Goal: Information Seeking & Learning: Learn about a topic

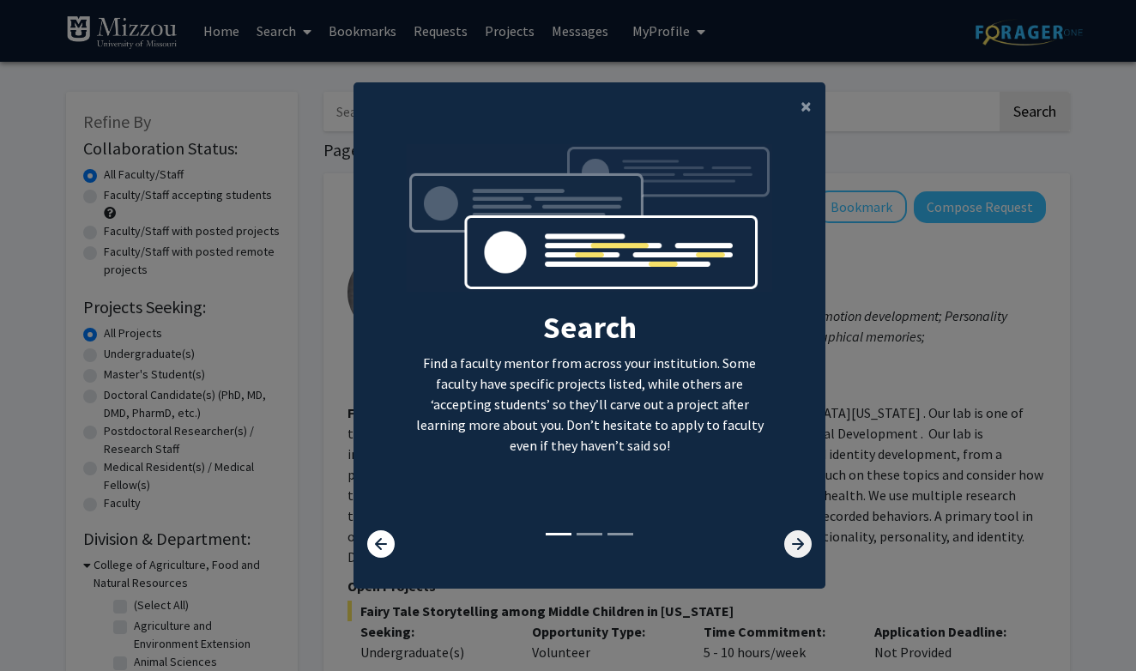
click at [795, 551] on icon at bounding box center [797, 543] width 27 height 27
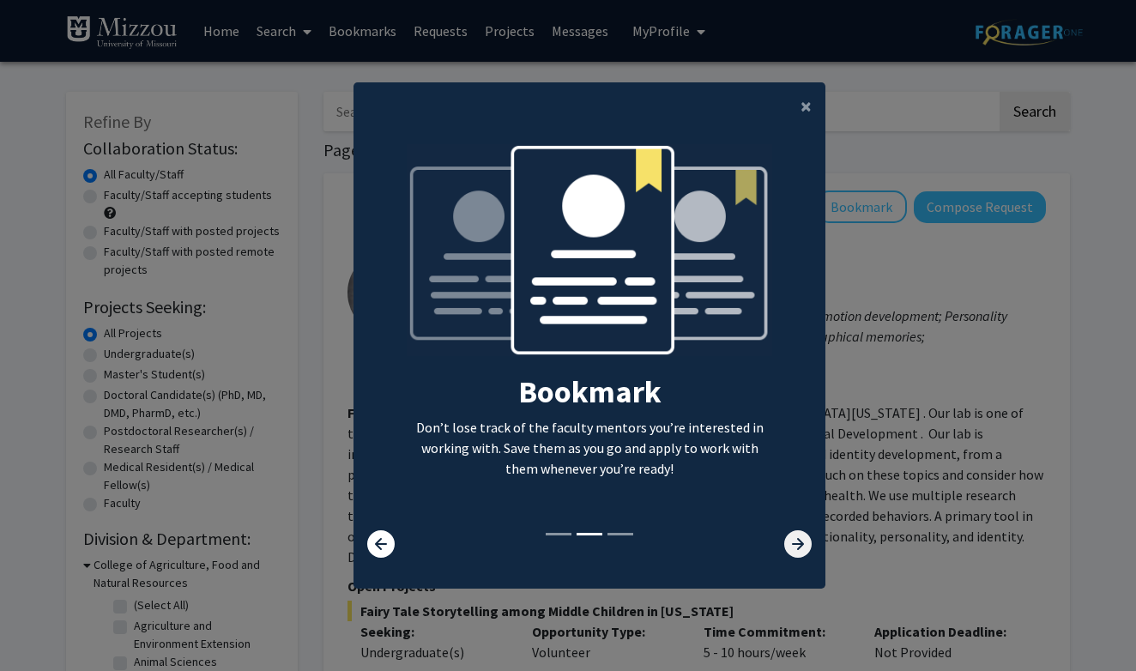
click at [795, 551] on icon at bounding box center [797, 543] width 27 height 27
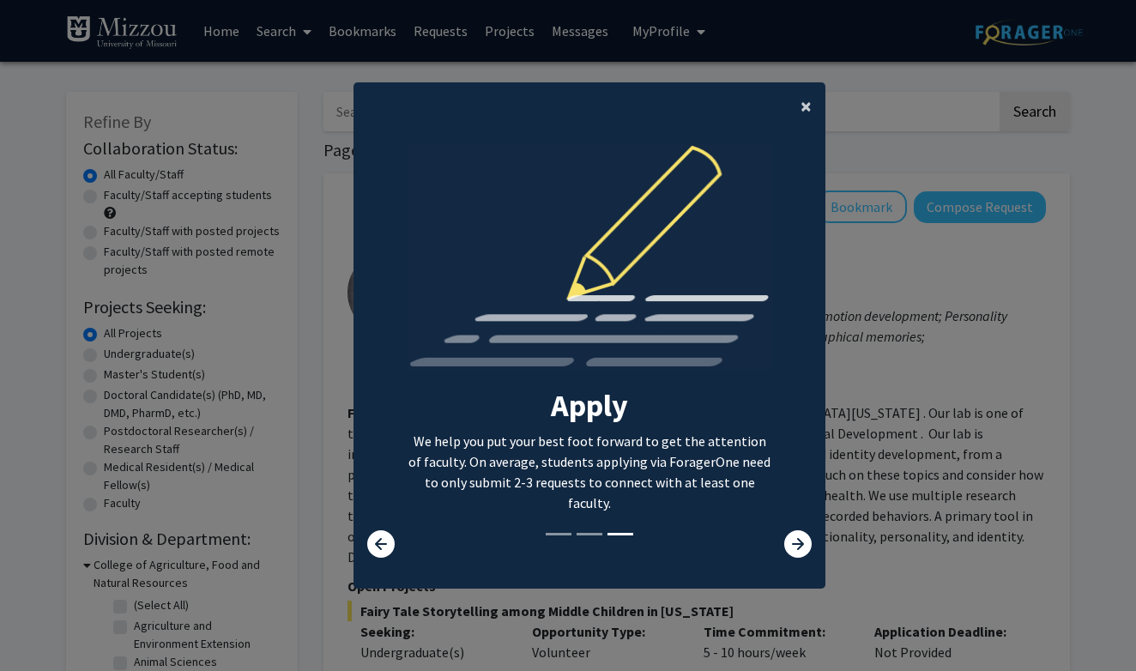
click at [811, 95] on span "×" at bounding box center [805, 106] width 11 height 27
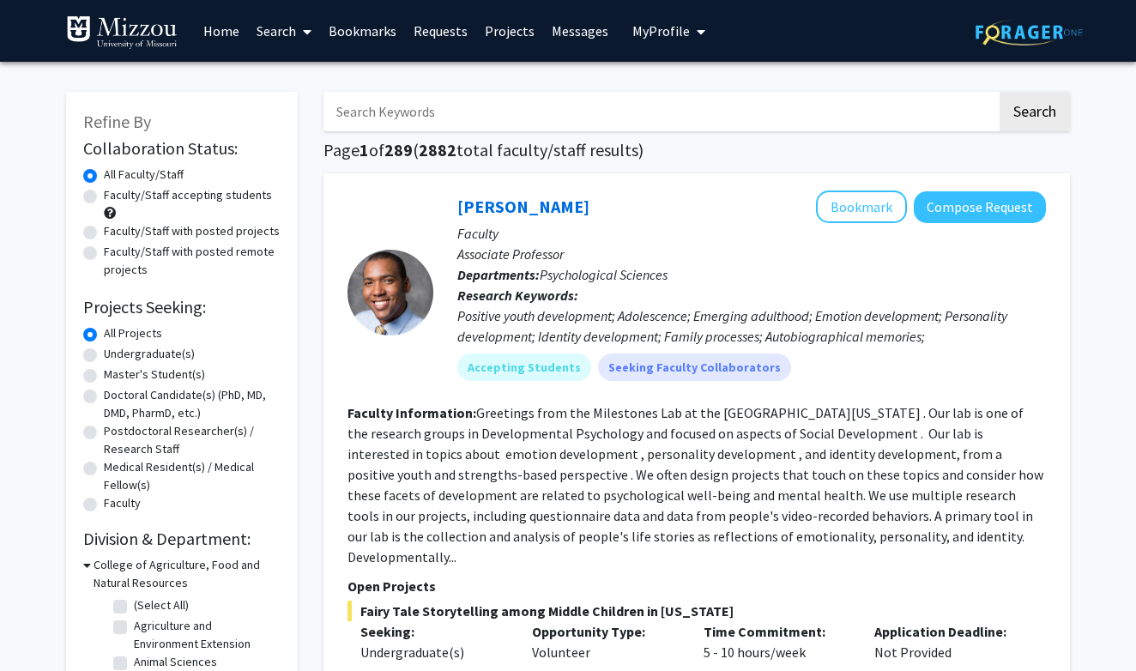
click at [104, 353] on label "Undergraduate(s)" at bounding box center [149, 354] width 91 height 18
click at [104, 353] on input "Undergraduate(s)" at bounding box center [109, 350] width 11 height 11
radio input "true"
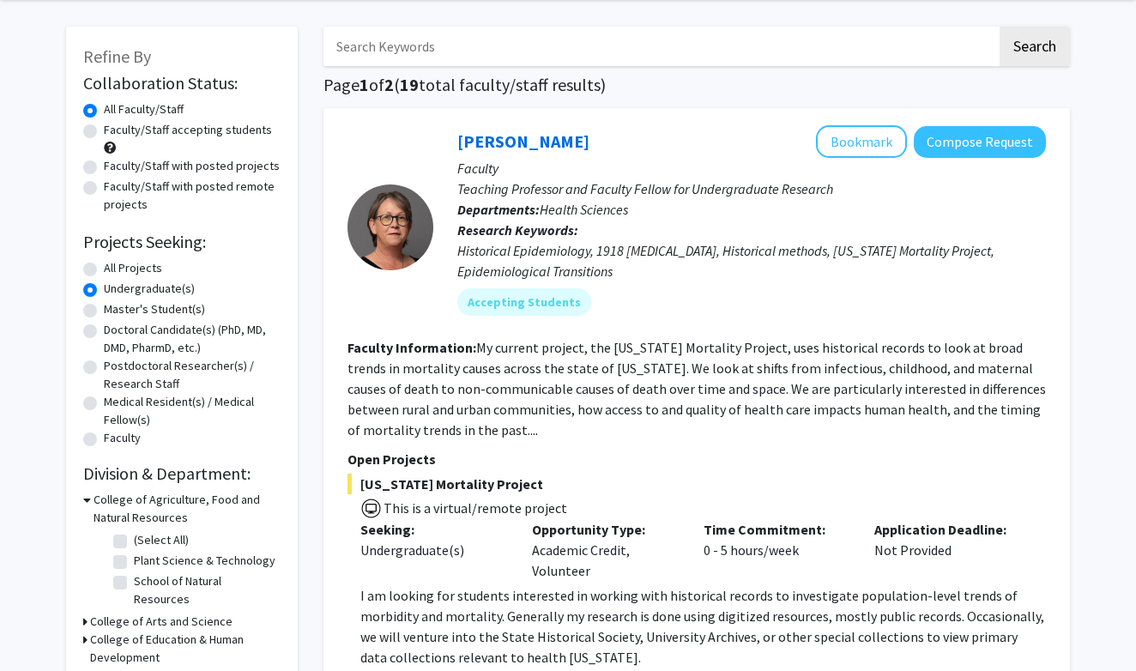
scroll to position [67, 0]
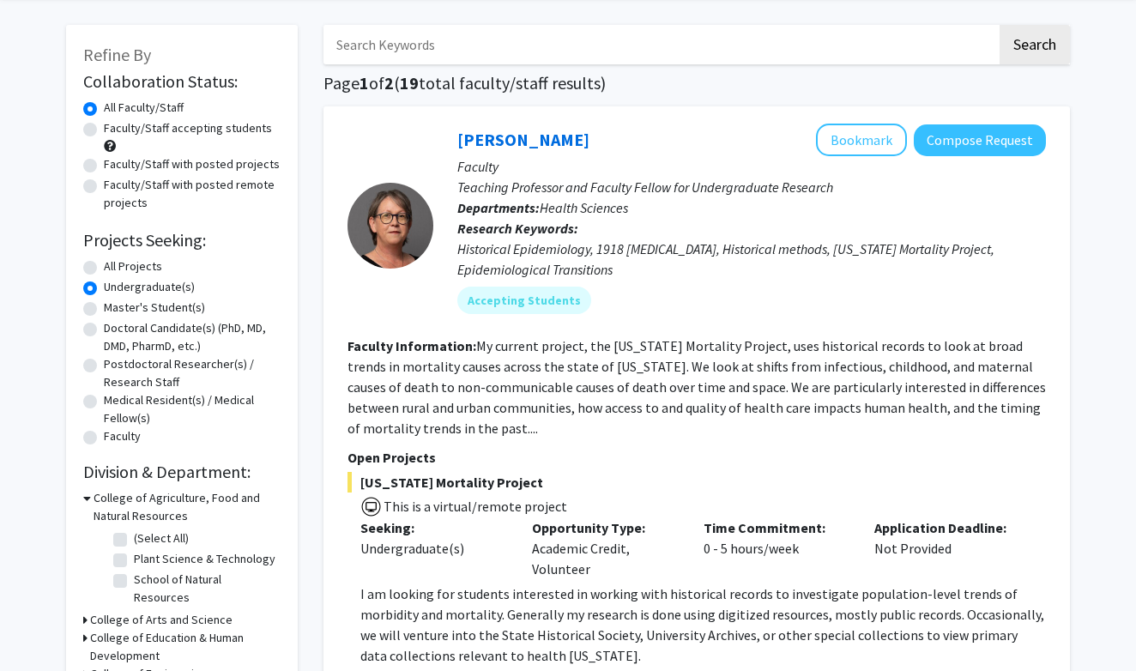
click at [89, 278] on div "All Projects" at bounding box center [181, 267] width 197 height 21
click at [104, 272] on label "All Projects" at bounding box center [133, 266] width 58 height 18
click at [104, 268] on input "All Projects" at bounding box center [109, 262] width 11 height 11
radio input "true"
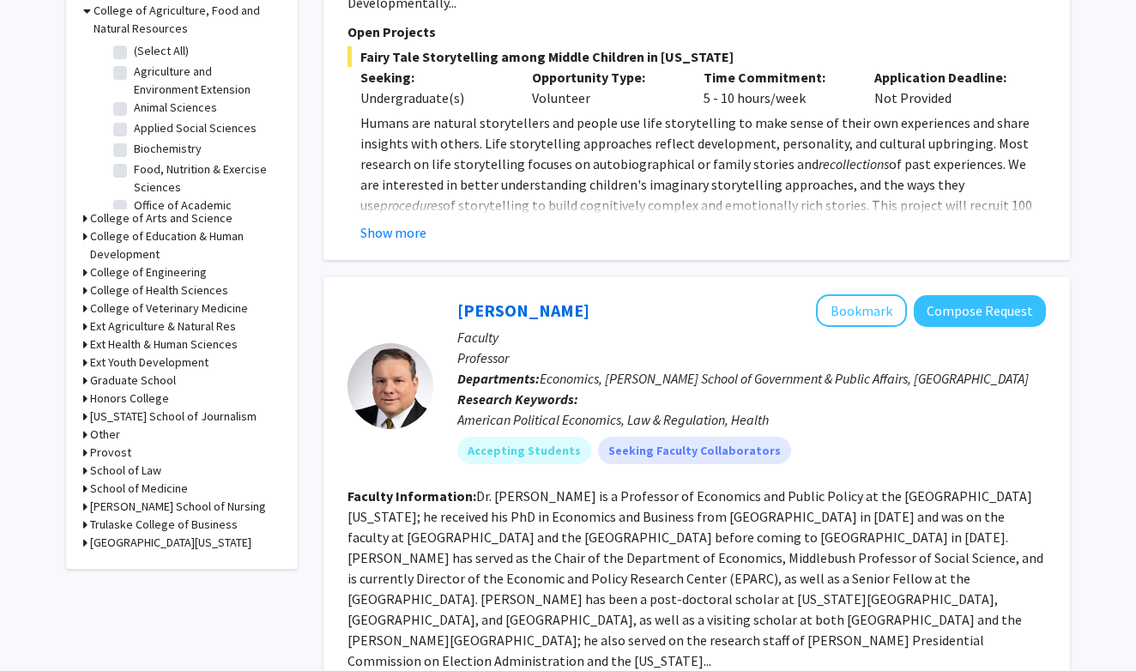
scroll to position [560, 0]
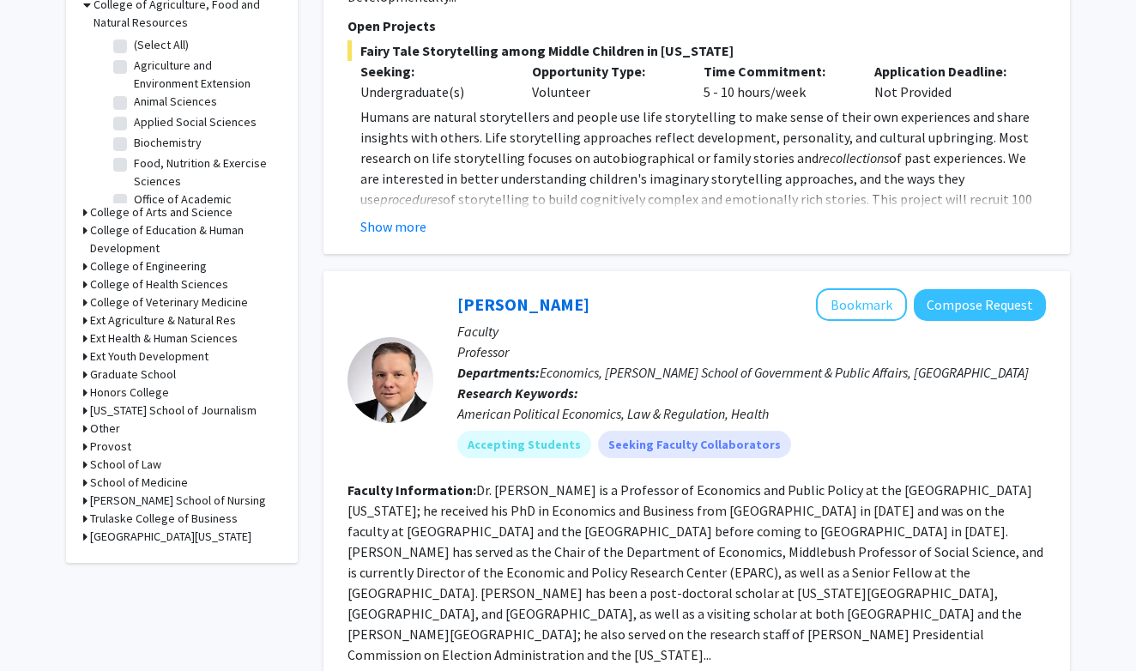
click at [81, 214] on div "Refine By Collaboration Status: Collaboration Status All Faculty/Staff Collabor…" at bounding box center [182, 47] width 232 height 1031
click at [86, 215] on icon at bounding box center [85, 212] width 4 height 18
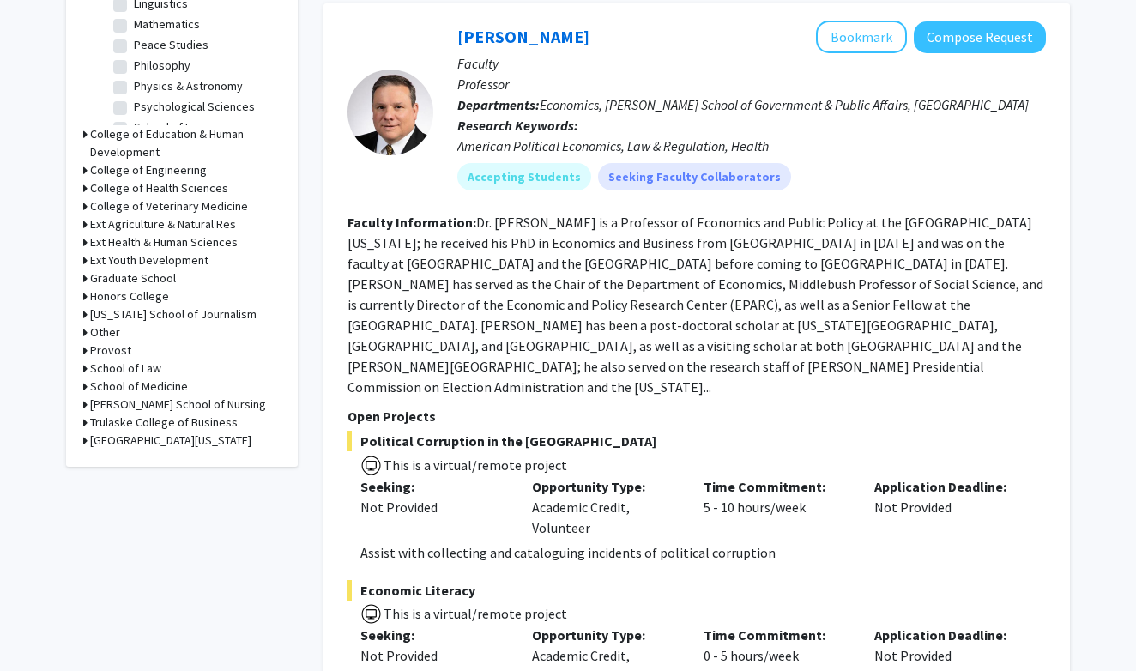
scroll to position [830, 0]
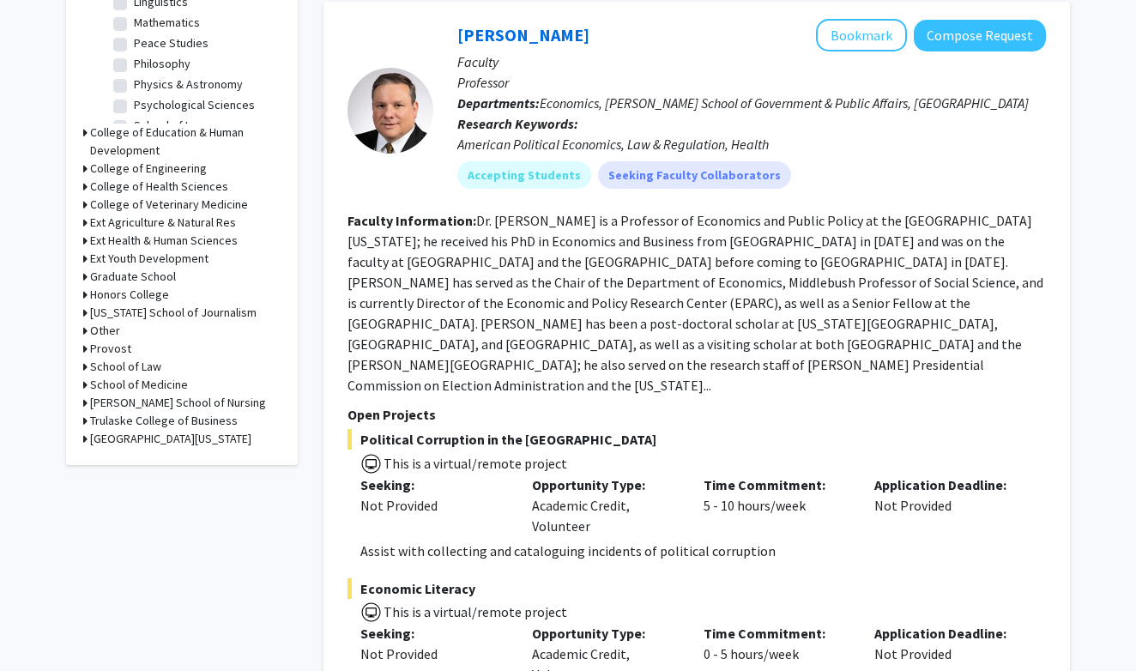
click at [98, 296] on h3 "Honors College" at bounding box center [129, 295] width 79 height 18
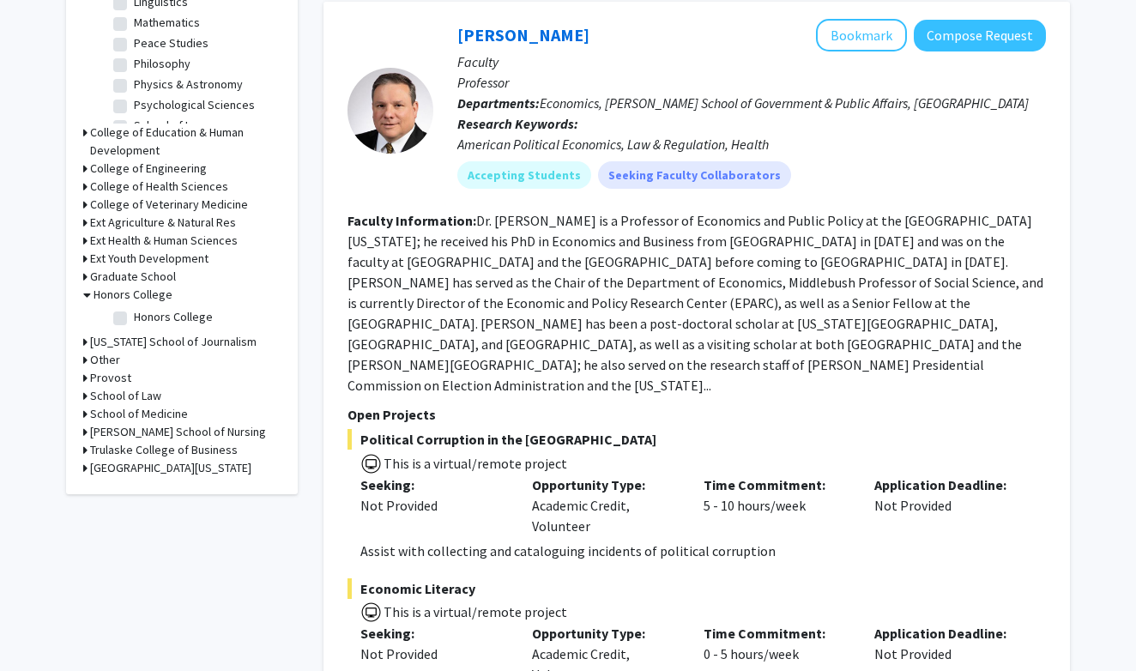
click at [118, 311] on fg-checkbox "Honors College Honors College" at bounding box center [194, 318] width 163 height 21
click at [118, 312] on fg-checkbox "Honors College Honors College" at bounding box center [194, 318] width 163 height 21
click at [134, 320] on label "Honors College" at bounding box center [173, 317] width 79 height 18
click at [134, 319] on input "Honors College" at bounding box center [139, 313] width 11 height 11
checkbox input "true"
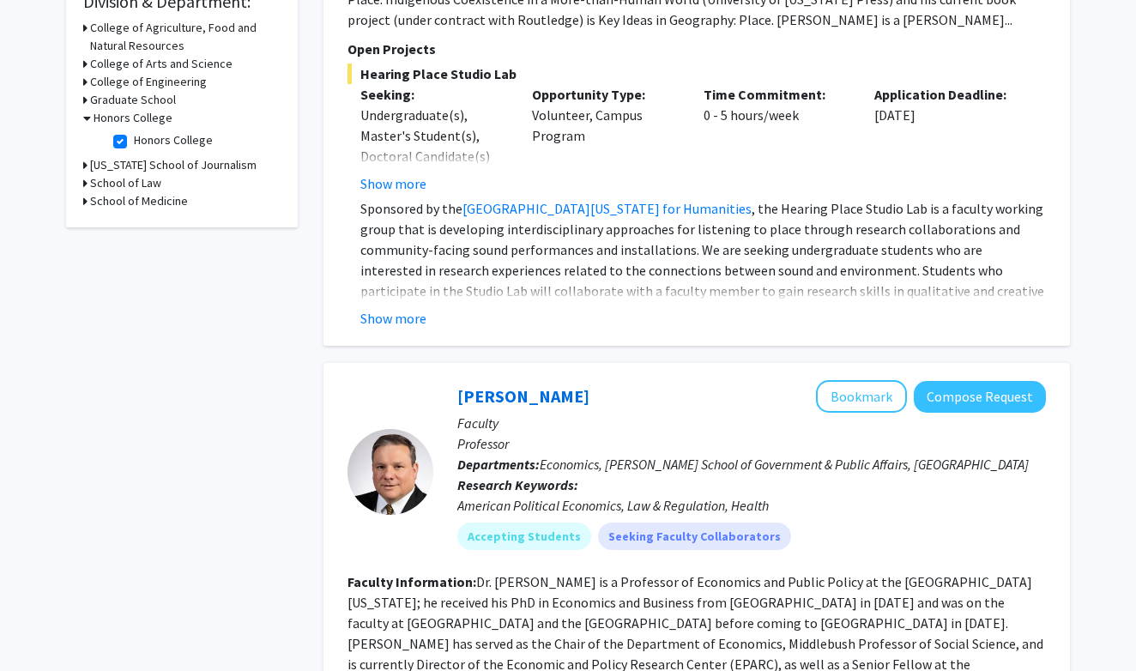
scroll to position [534, 0]
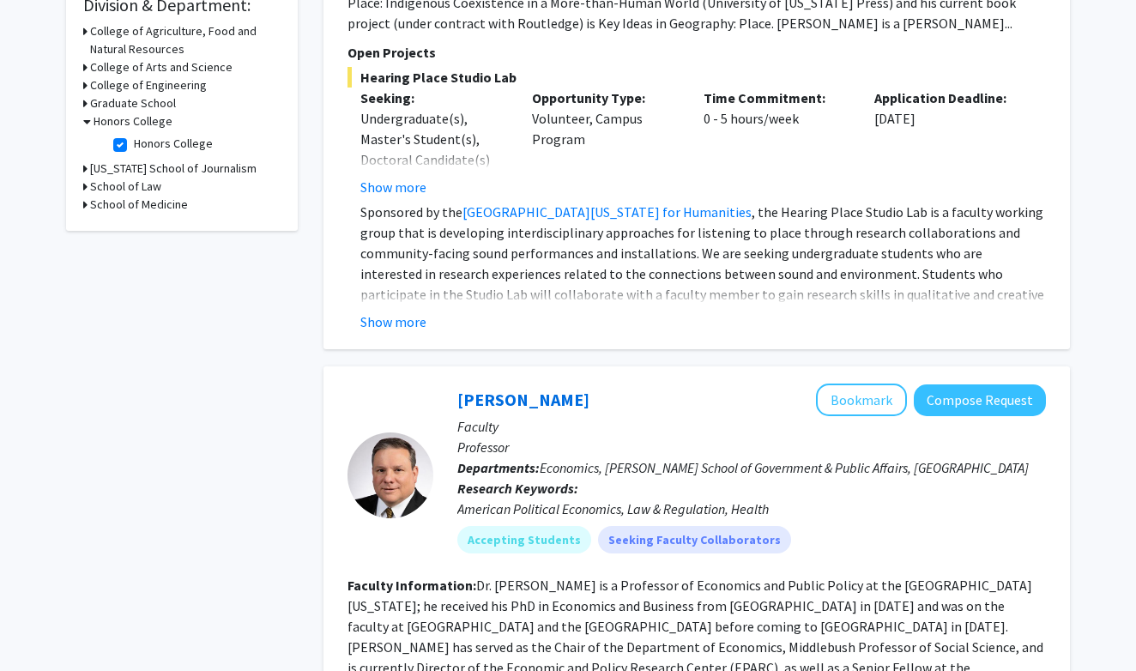
click at [134, 145] on label "Honors College" at bounding box center [173, 144] width 79 height 18
click at [134, 145] on input "Honors College" at bounding box center [139, 140] width 11 height 11
checkbox input "false"
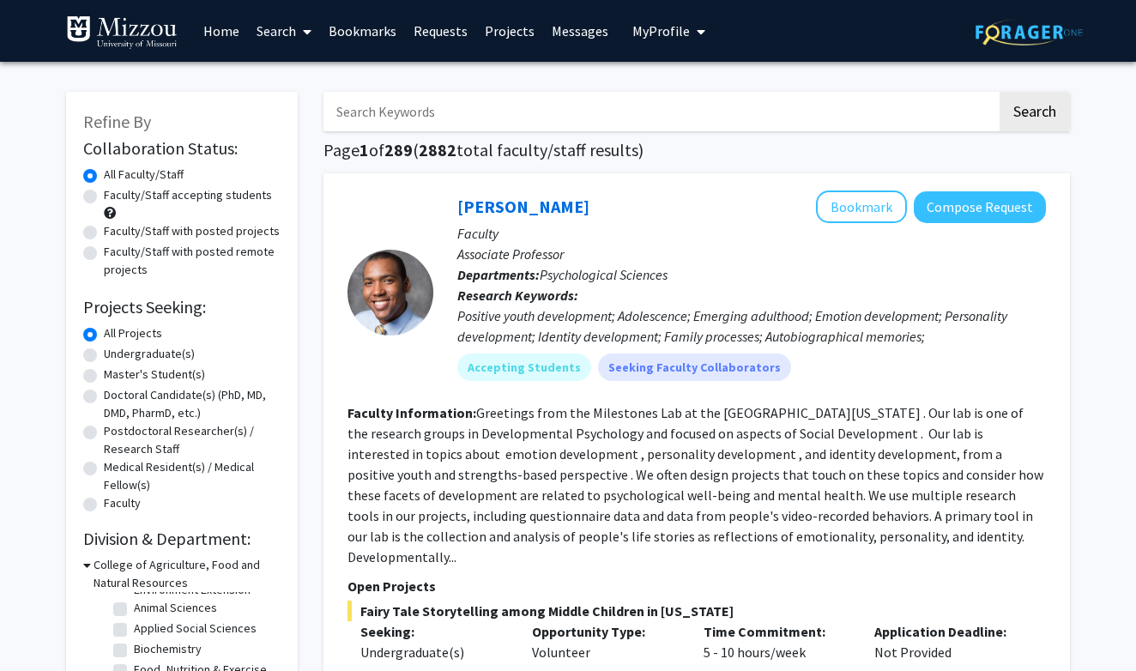
click at [290, 40] on link "Search" at bounding box center [284, 31] width 72 height 60
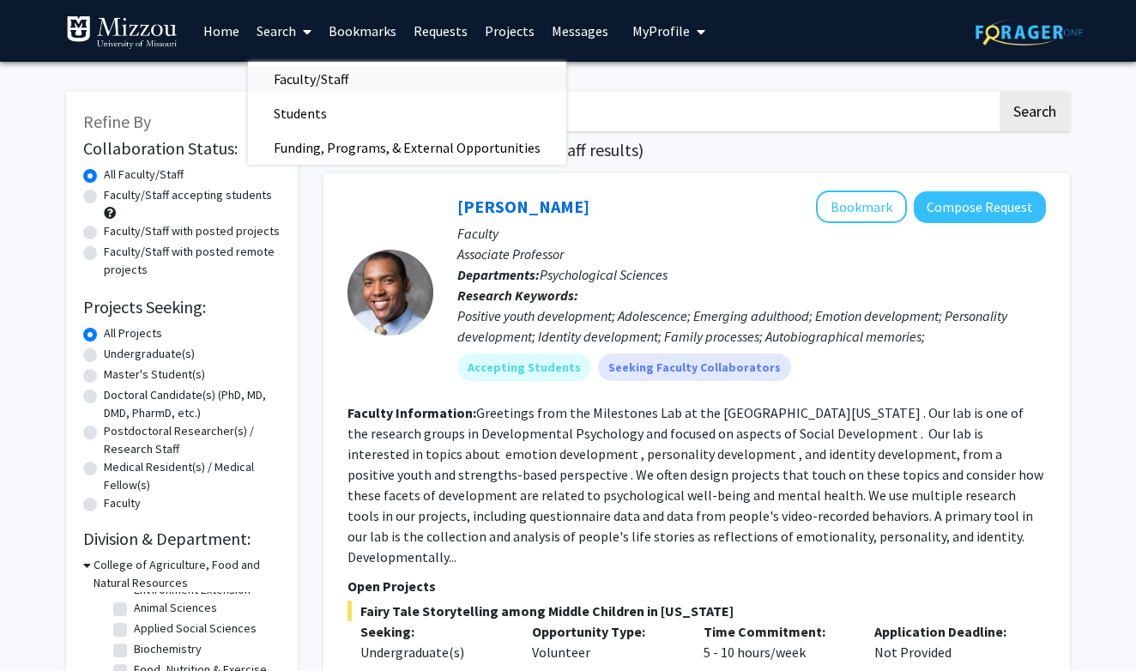
click at [295, 66] on span "Faculty/Staff" at bounding box center [311, 79] width 126 height 34
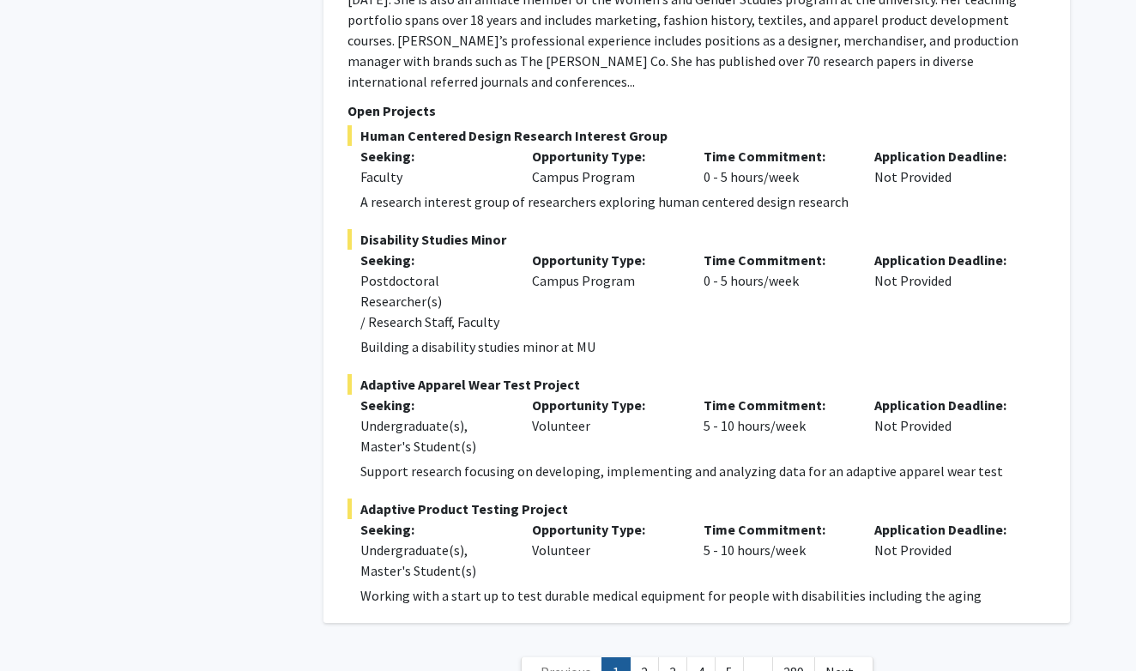
scroll to position [7794, 0]
click at [643, 658] on link "2" at bounding box center [644, 673] width 29 height 30
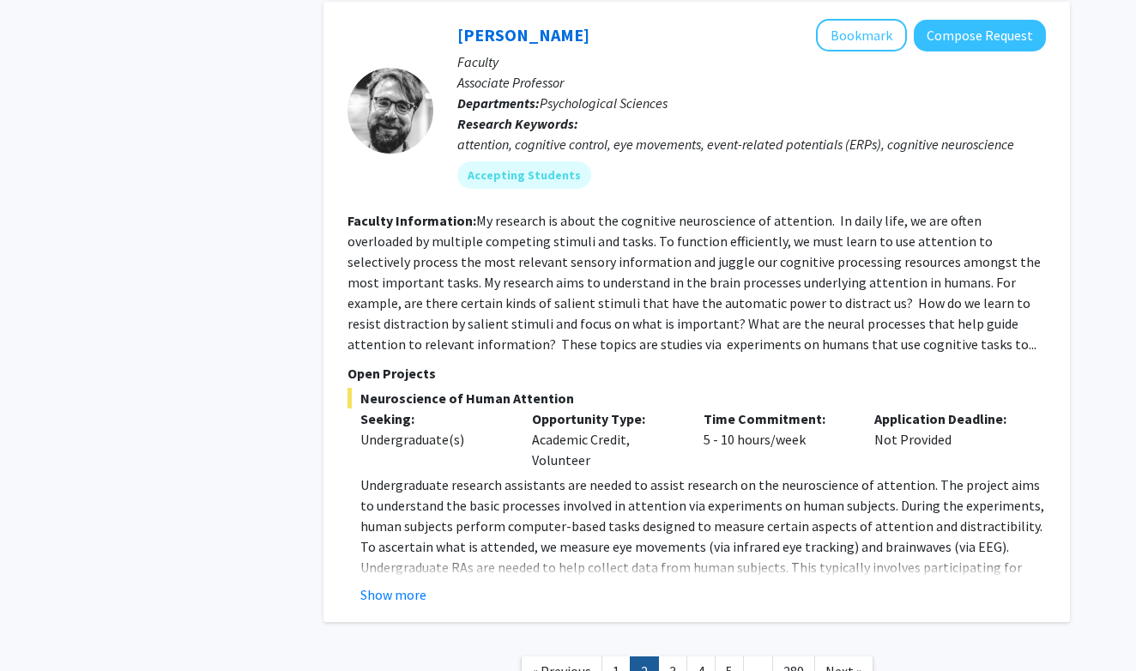
scroll to position [5515, 0]
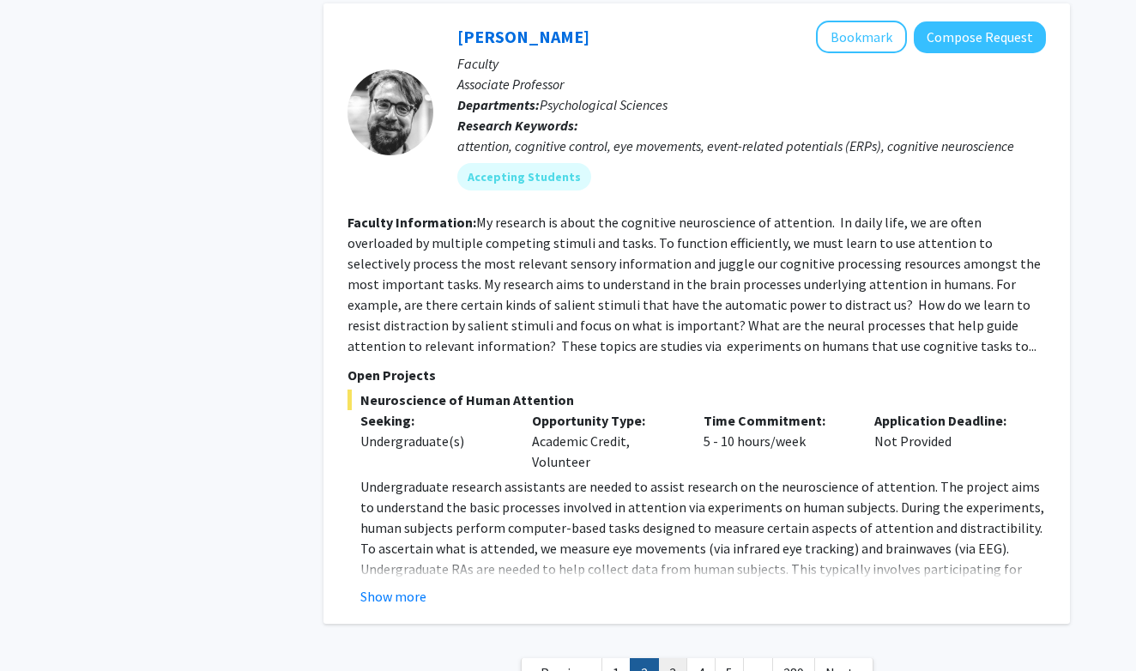
click at [679, 658] on link "3" at bounding box center [672, 673] width 29 height 30
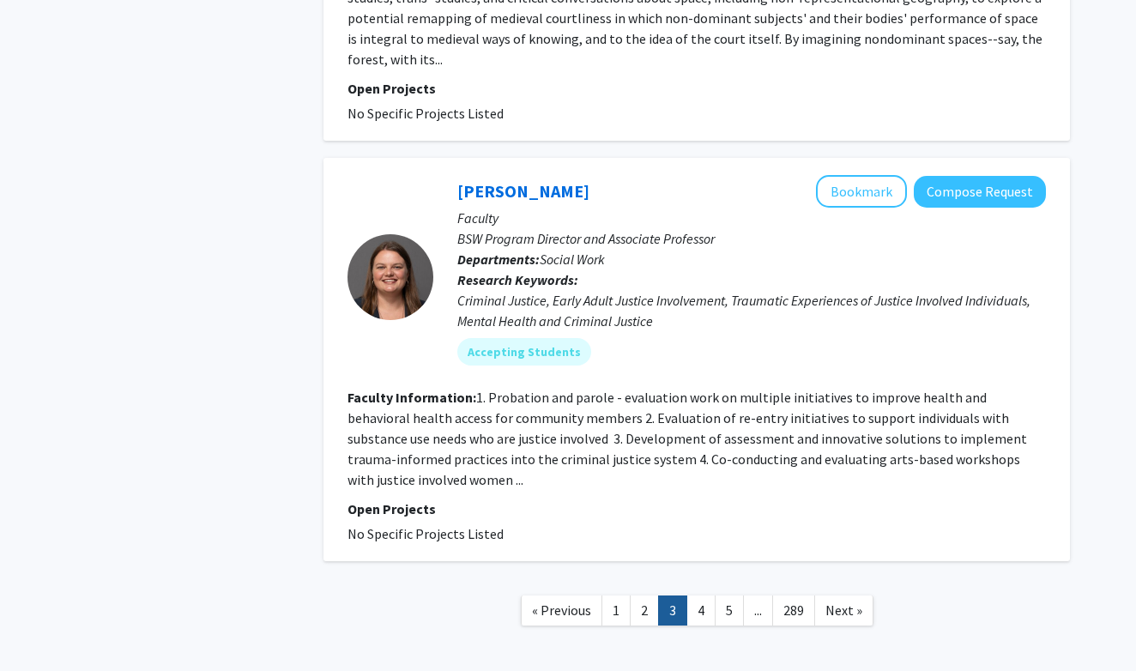
scroll to position [3653, 0]
click at [704, 596] on link "4" at bounding box center [700, 611] width 29 height 30
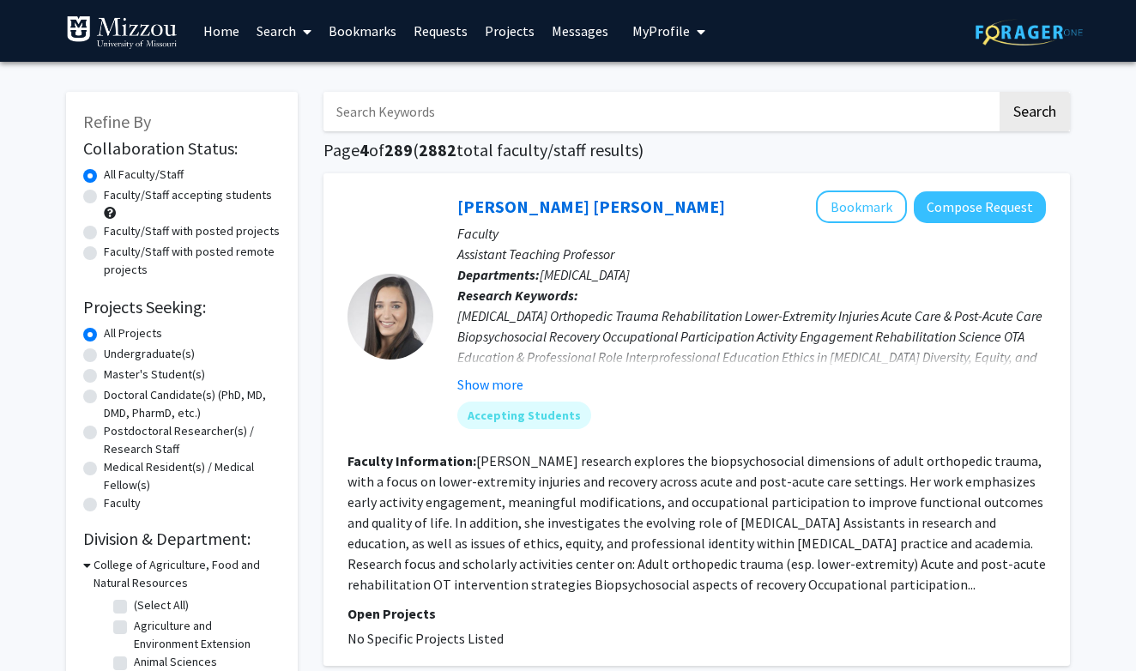
click at [436, 112] on input "Search Keywords" at bounding box center [659, 111] width 673 height 39
click at [1034, 114] on button "Search" at bounding box center [1034, 111] width 70 height 39
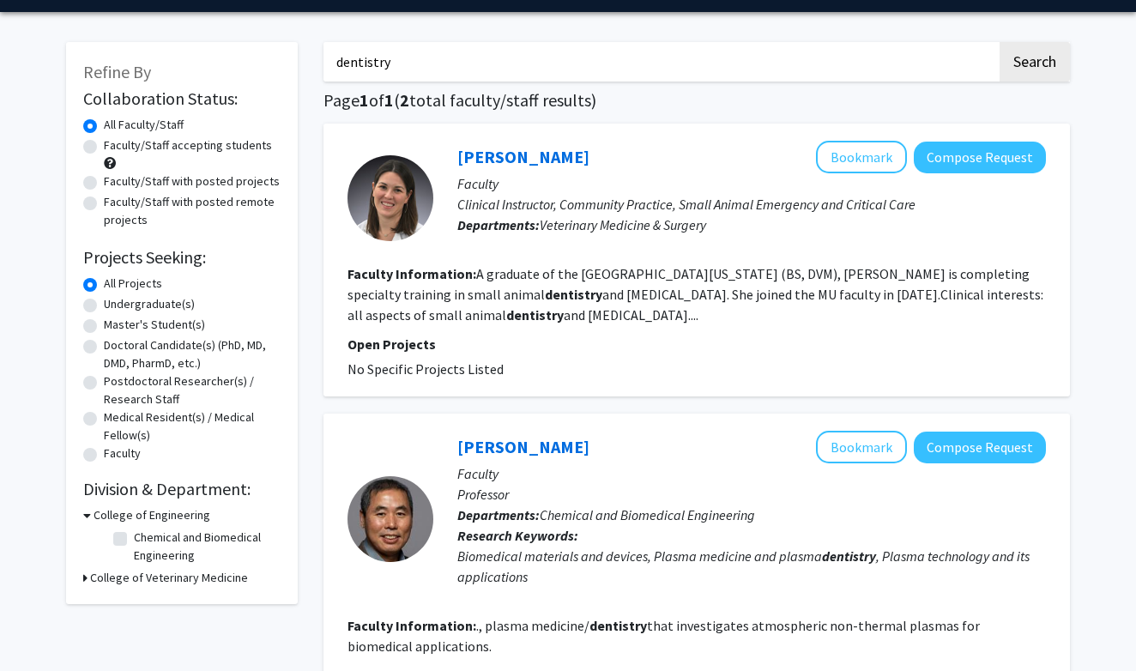
scroll to position [48, 0]
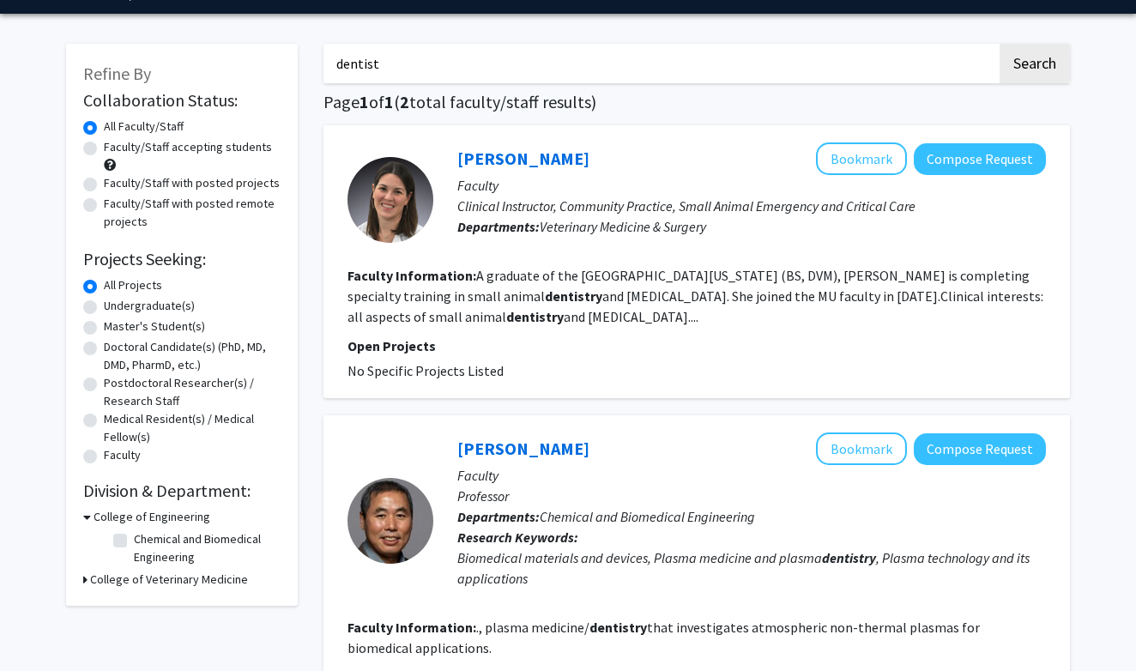
click at [1034, 66] on button "Search" at bounding box center [1034, 63] width 70 height 39
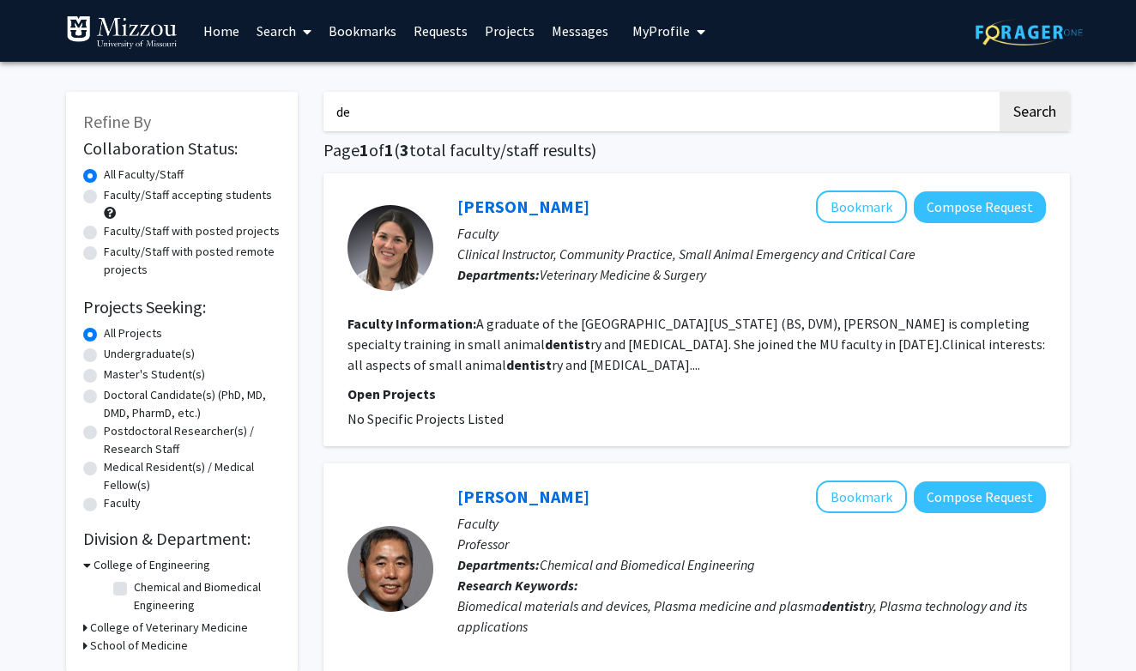
type input "d"
click at [1034, 114] on button "Search" at bounding box center [1034, 111] width 70 height 39
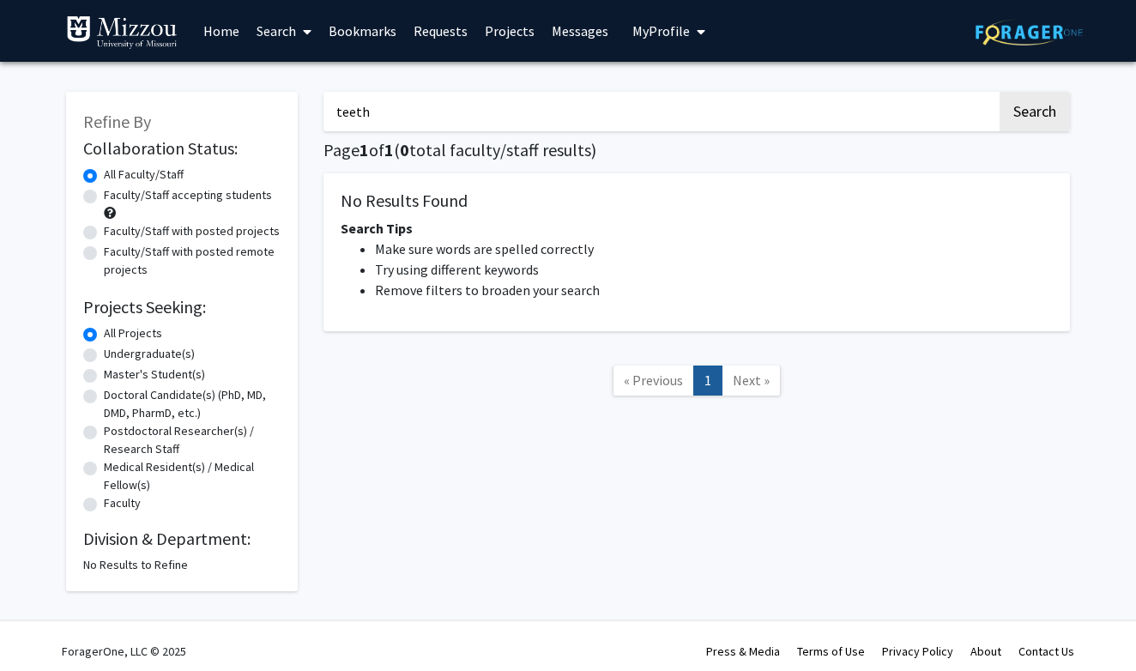
click at [1034, 114] on button "Search" at bounding box center [1034, 111] width 70 height 39
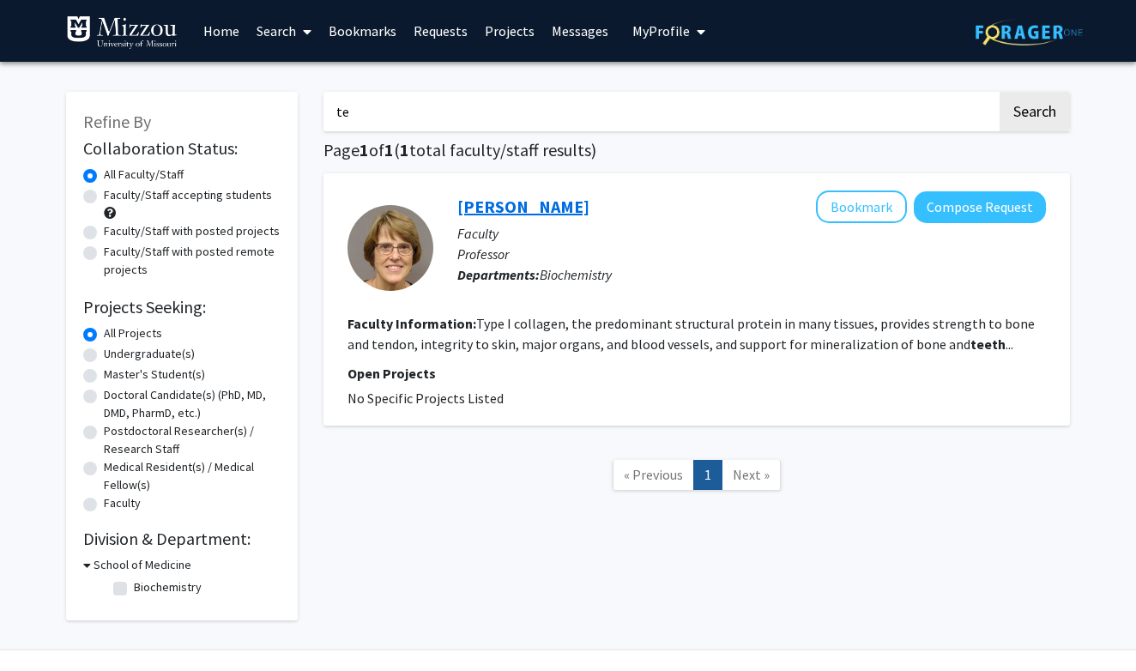
type input "t"
click at [1034, 114] on button "Search" at bounding box center [1034, 111] width 70 height 39
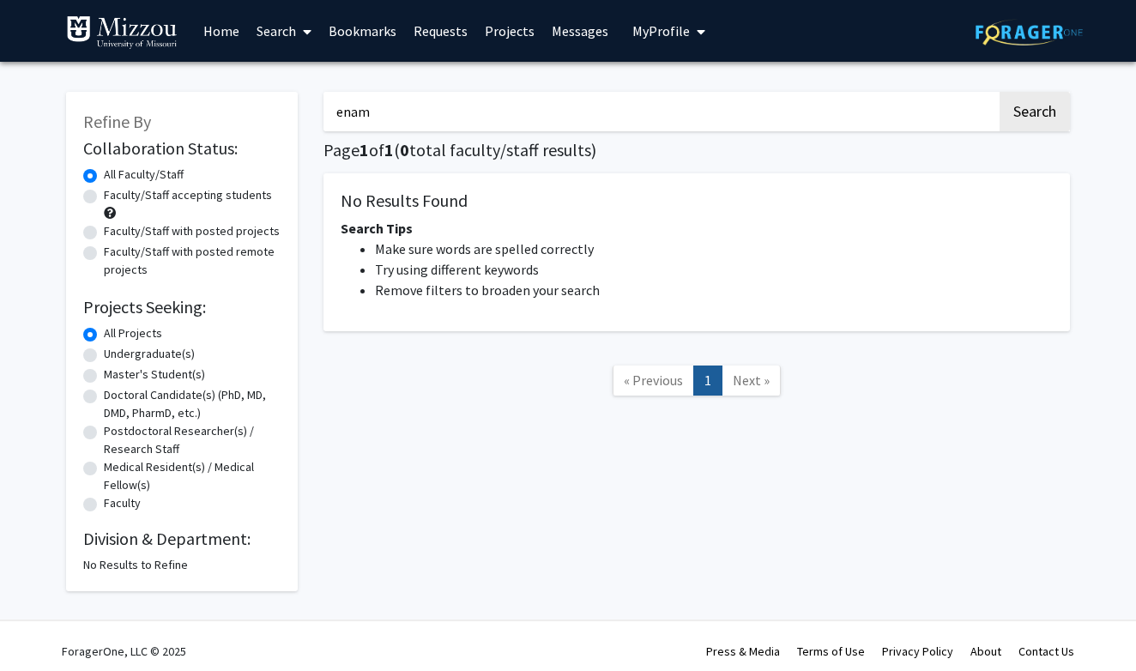
click at [1034, 114] on button "Search" at bounding box center [1034, 111] width 70 height 39
type input "e"
type input "dental"
click at [1034, 114] on button "Search" at bounding box center [1034, 111] width 70 height 39
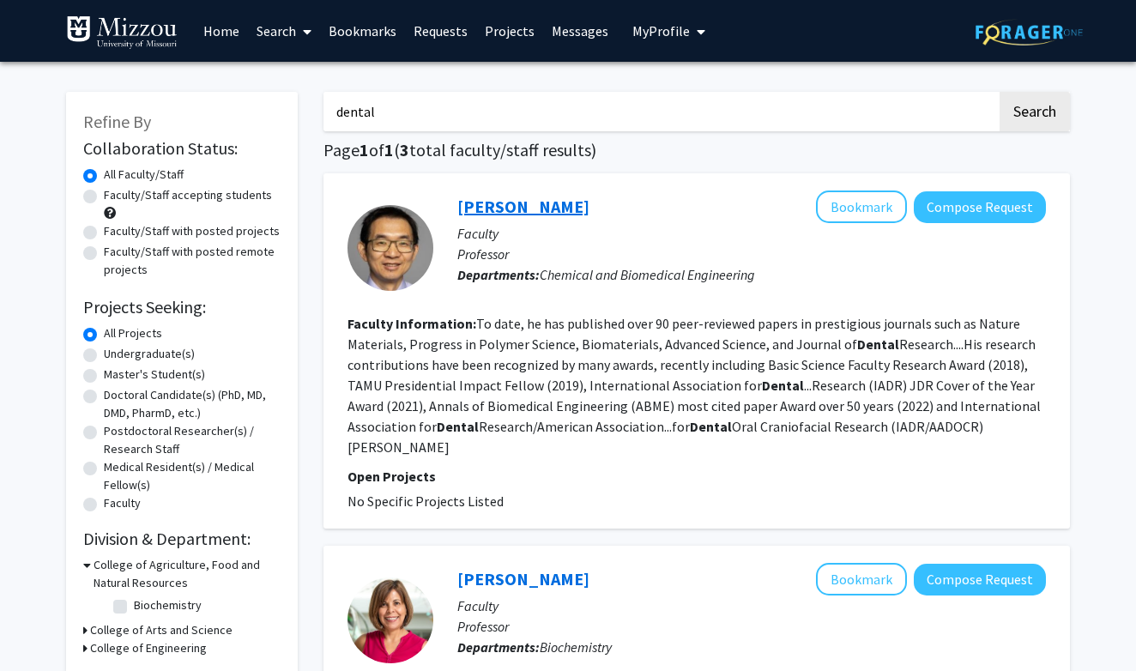
click at [516, 214] on link "[PERSON_NAME]" at bounding box center [523, 206] width 132 height 21
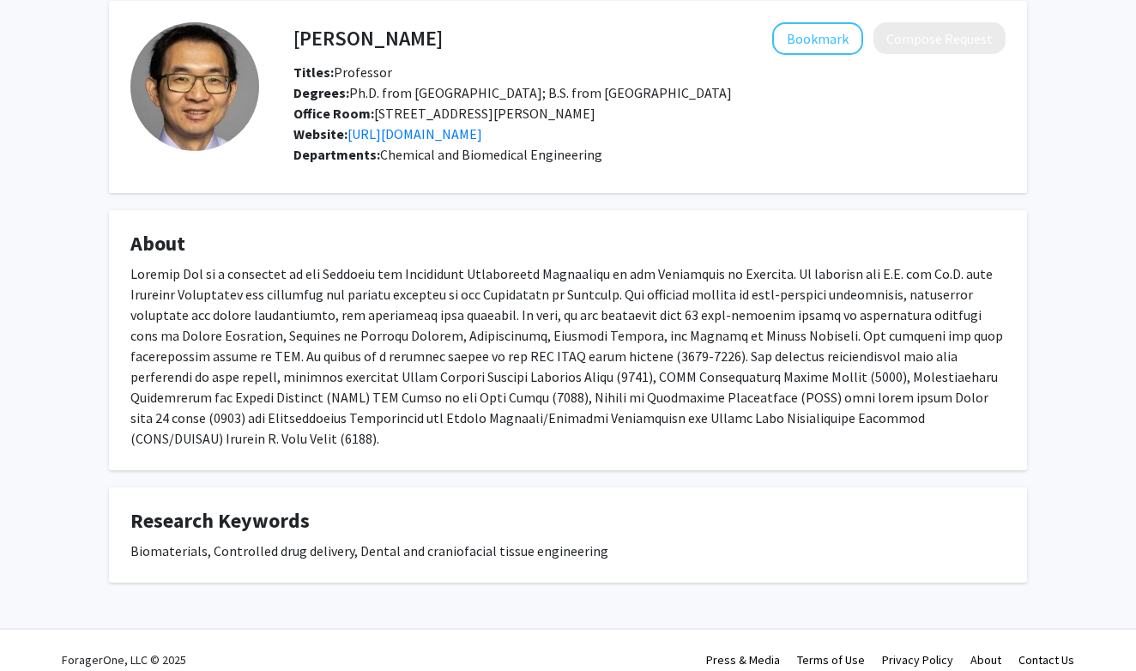
scroll to position [73, 0]
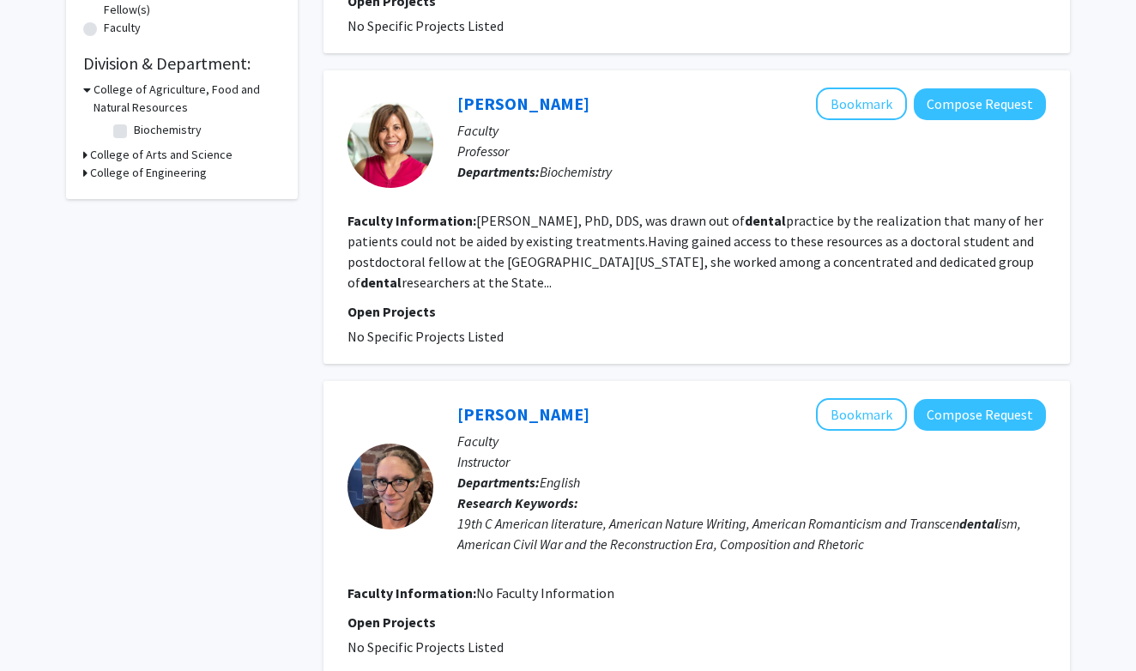
scroll to position [477, 0]
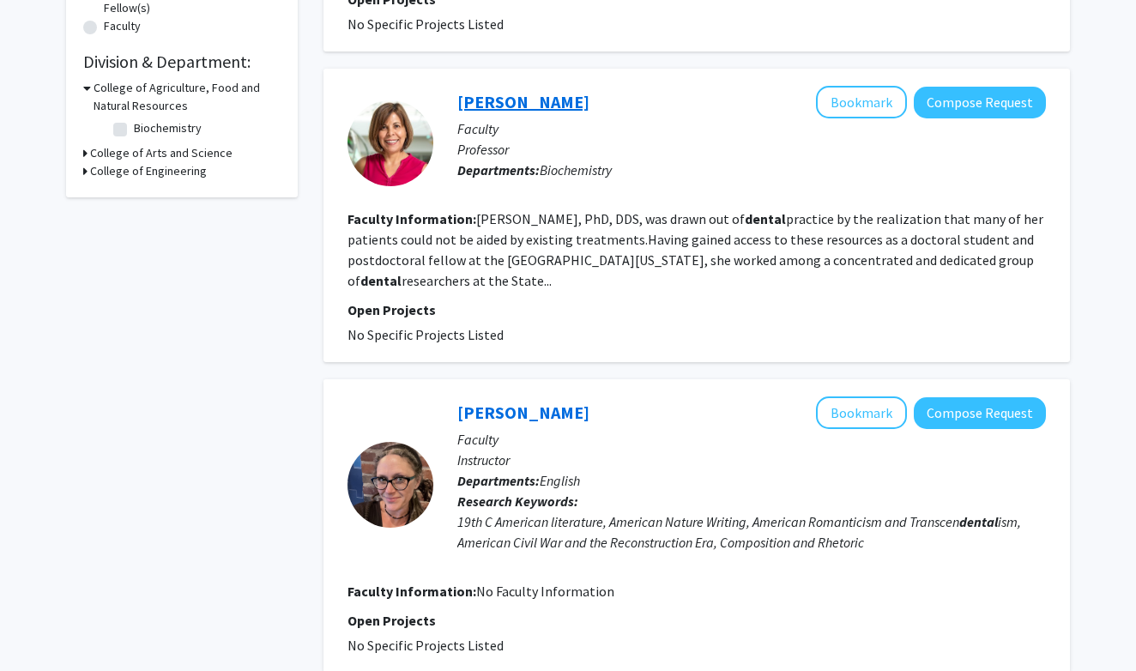
click at [508, 91] on link "[PERSON_NAME]" at bounding box center [523, 101] width 132 height 21
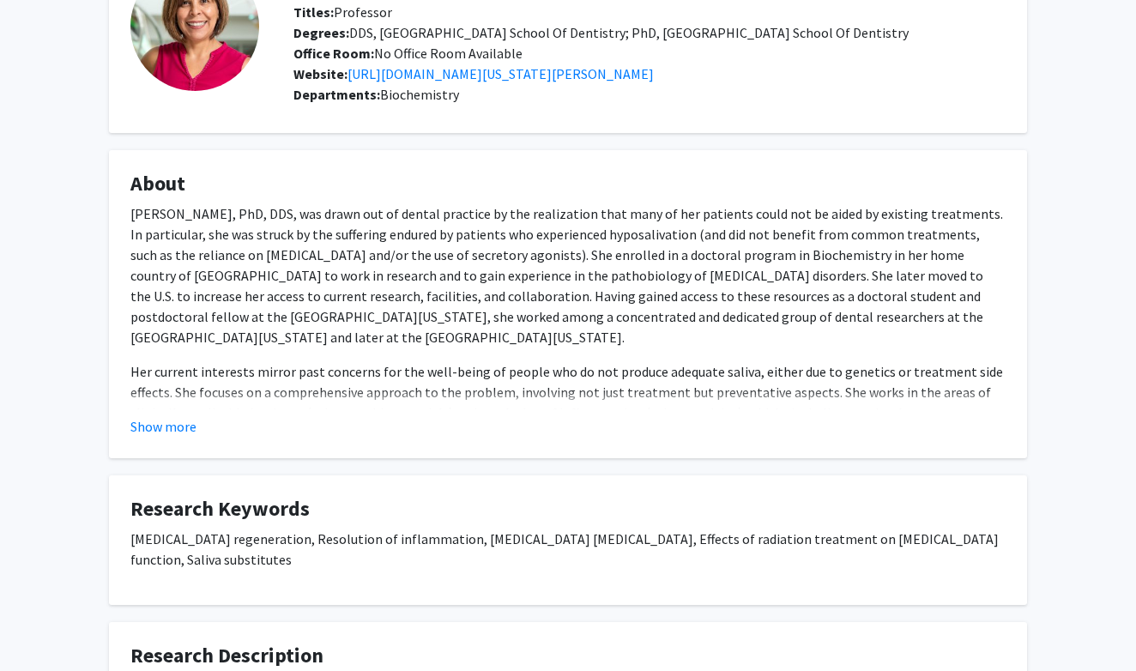
scroll to position [206, 0]
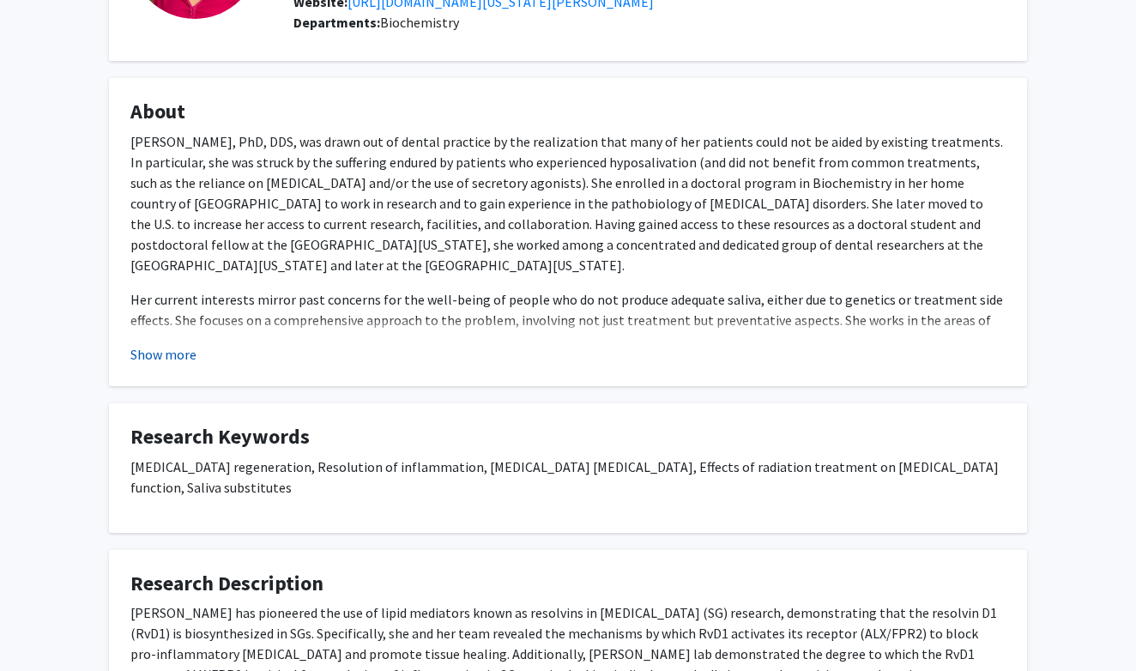
click at [184, 361] on button "Show more" at bounding box center [163, 354] width 66 height 21
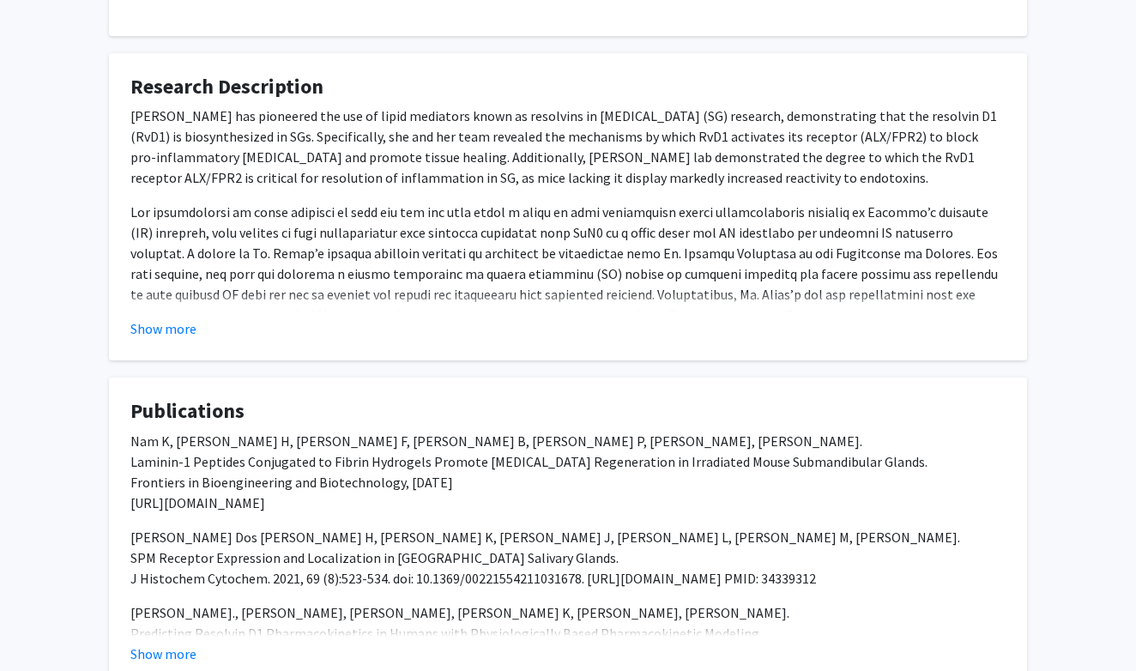
scroll to position [839, 0]
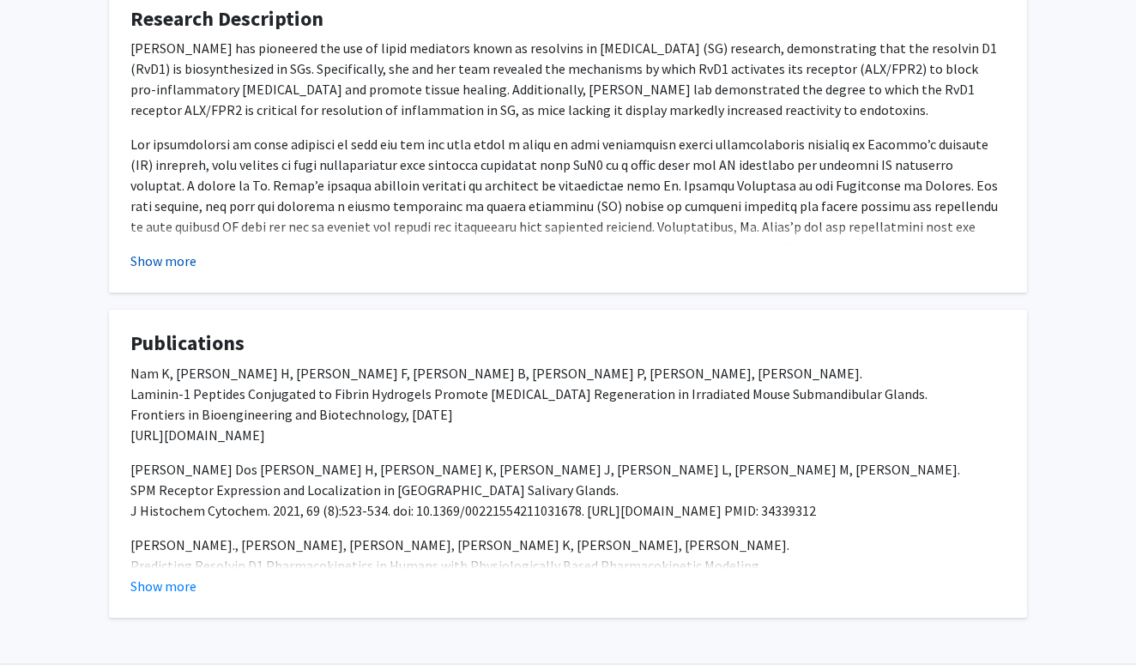
click at [172, 257] on button "Show more" at bounding box center [163, 260] width 66 height 21
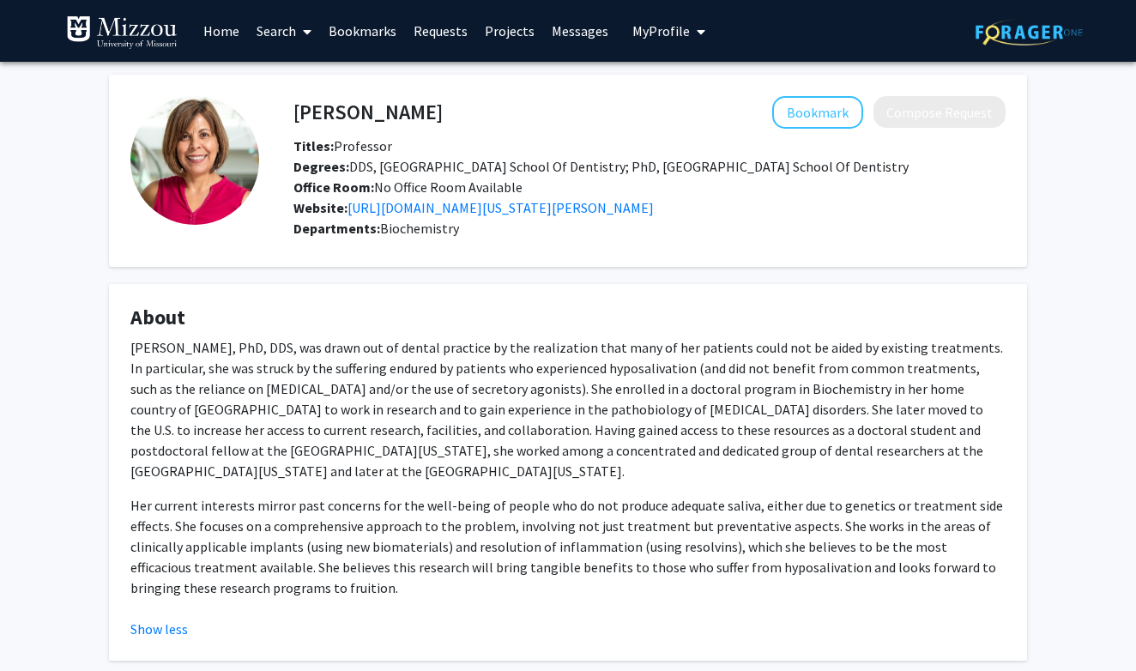
scroll to position [0, 0]
click at [822, 124] on button "Bookmark" at bounding box center [817, 112] width 91 height 33
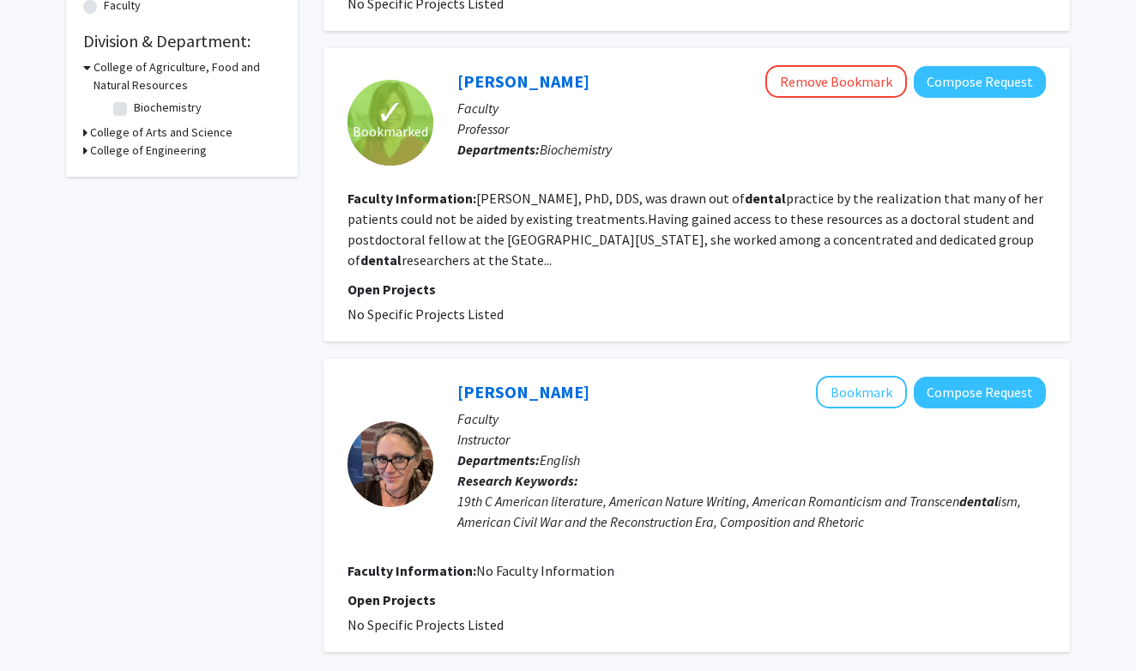
scroll to position [498, 0]
click at [508, 69] on link "[PERSON_NAME]" at bounding box center [523, 79] width 132 height 21
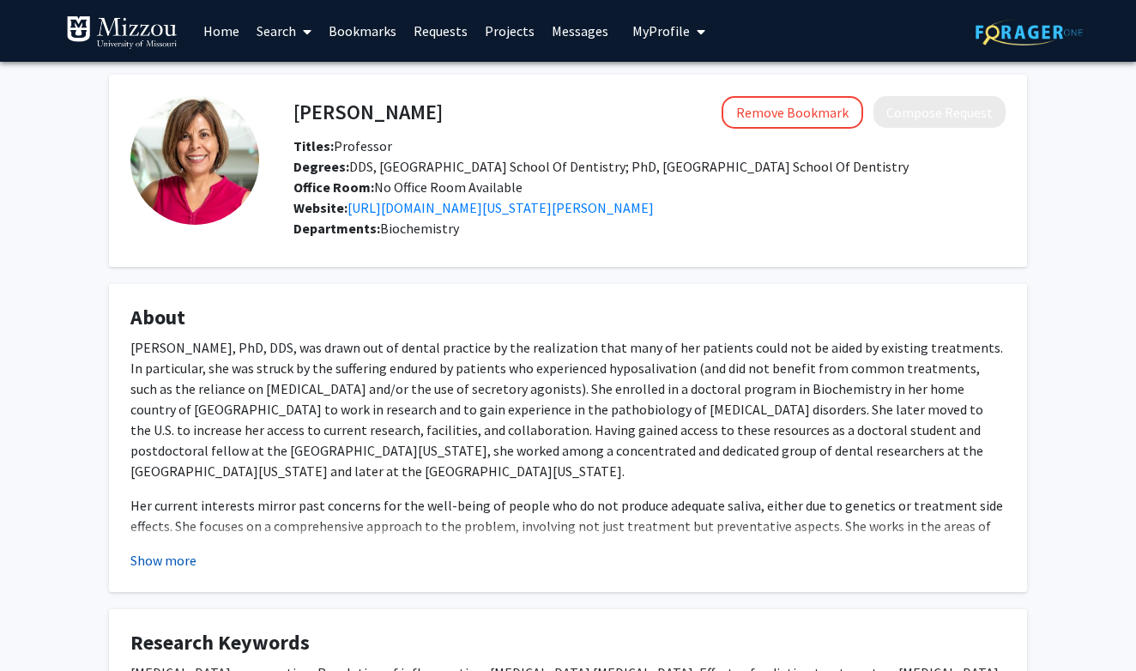
click at [172, 570] on button "Show more" at bounding box center [163, 560] width 66 height 21
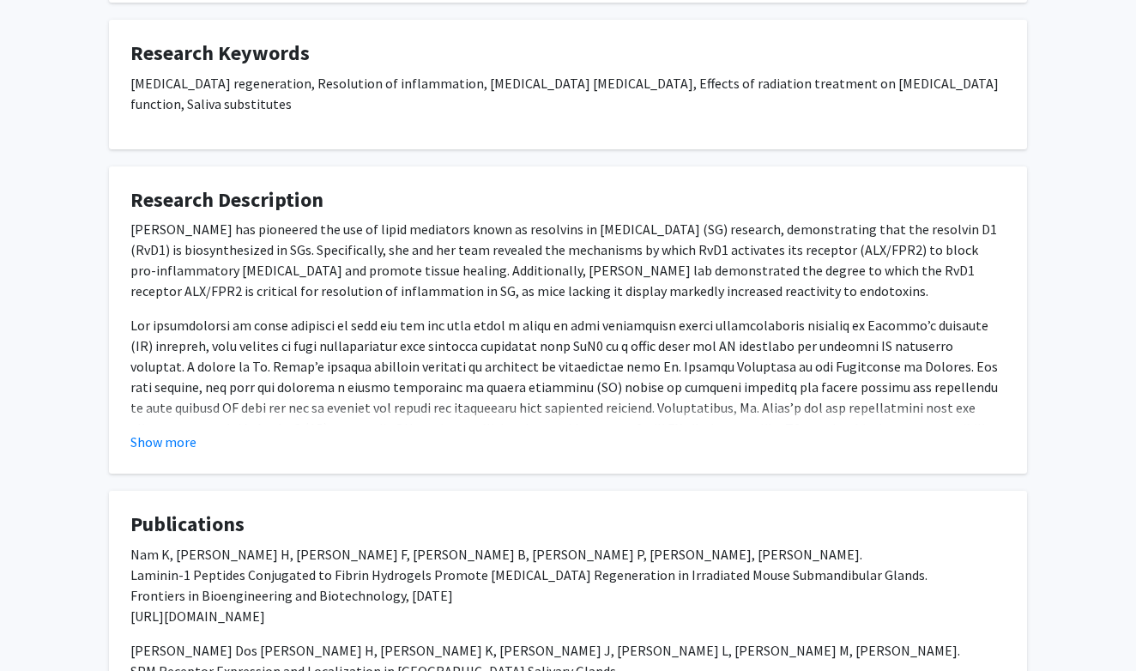
scroll to position [666, 0]
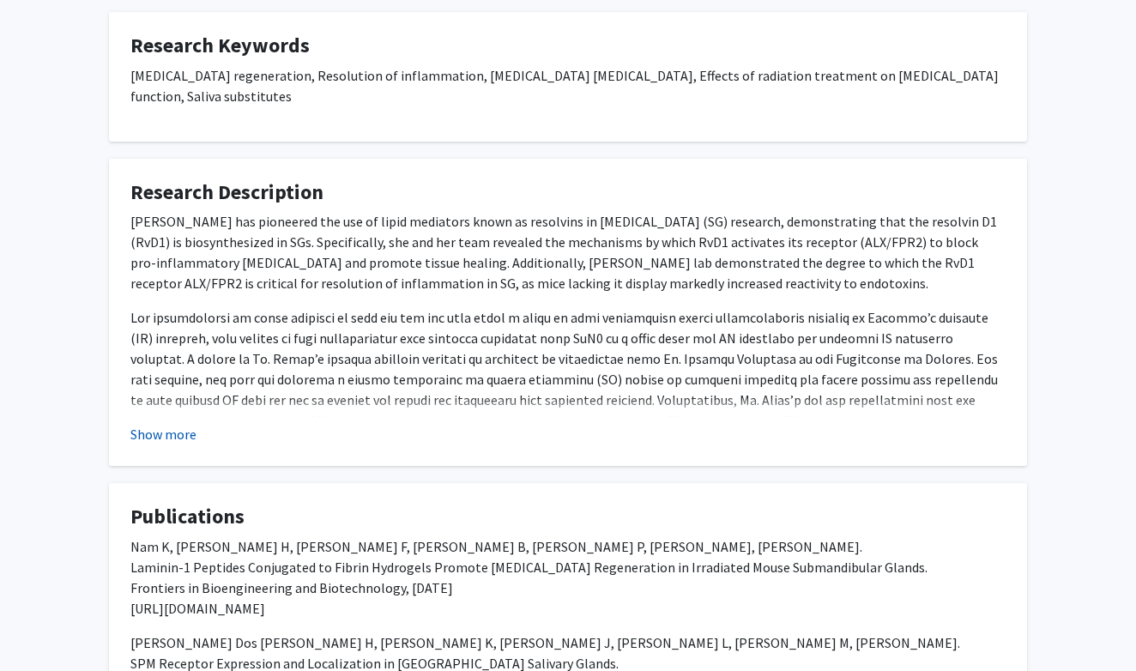
click at [182, 440] on button "Show more" at bounding box center [163, 434] width 66 height 21
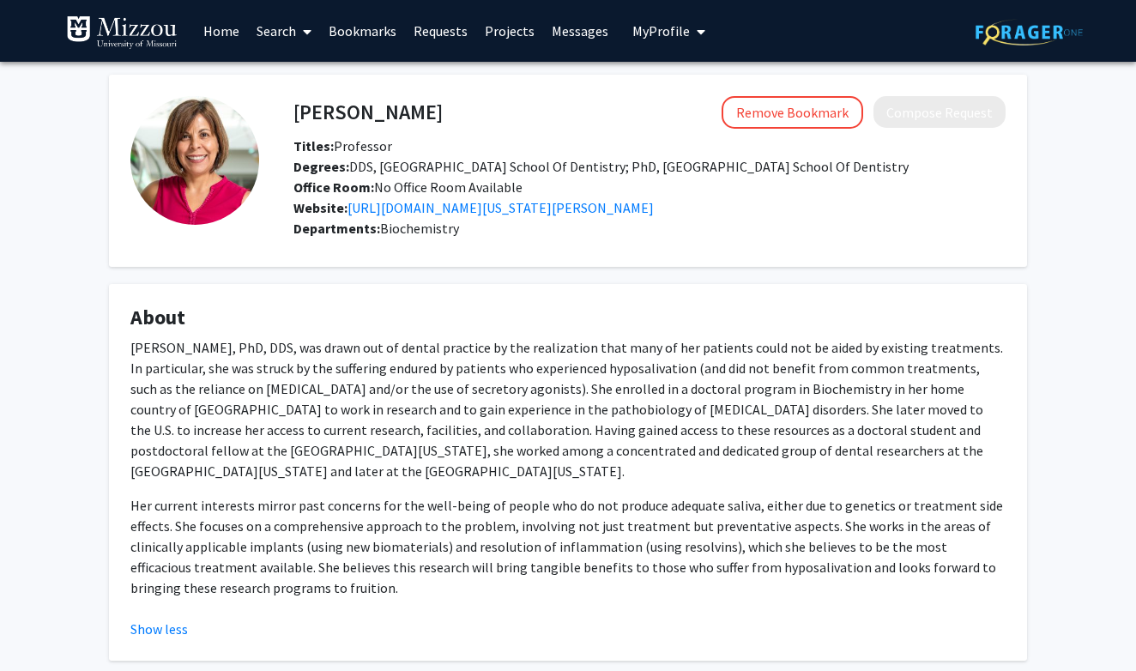
scroll to position [0, 0]
